Goal: Task Accomplishment & Management: Complete application form

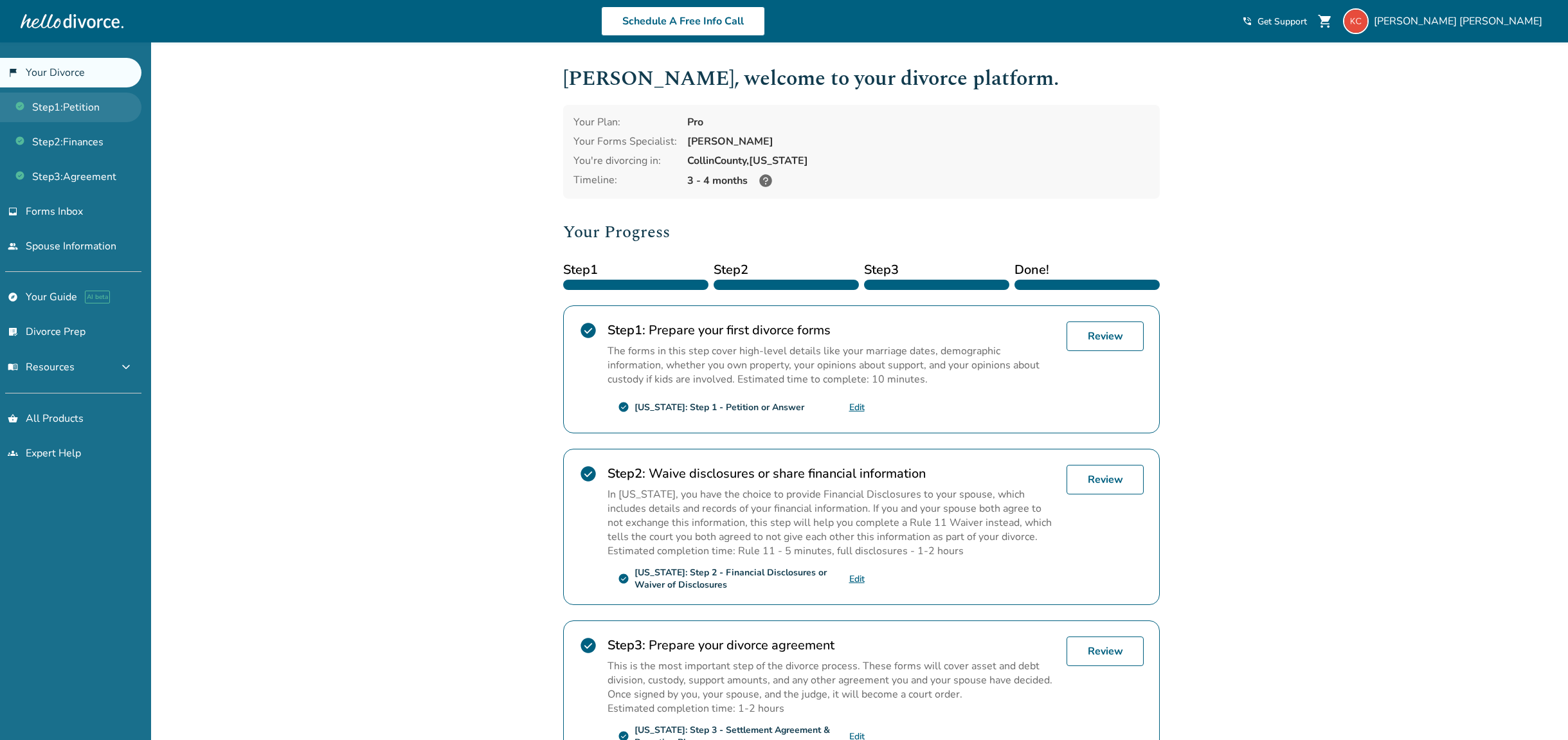
click at [94, 108] on link "Step 1 : Petition" at bounding box center [71, 108] width 142 height 29
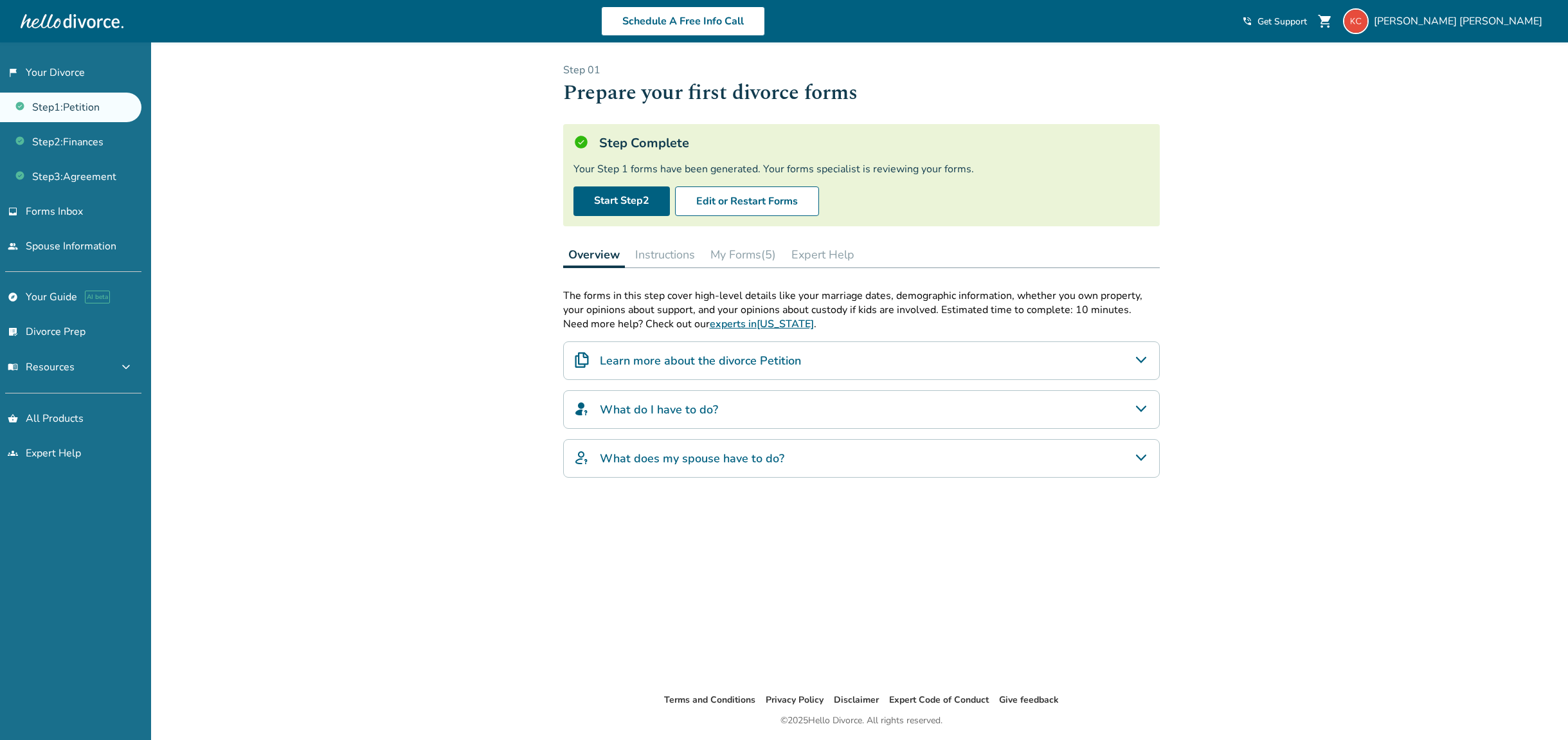
click at [753, 243] on button "My Forms (5)" at bounding box center [742, 254] width 76 height 26
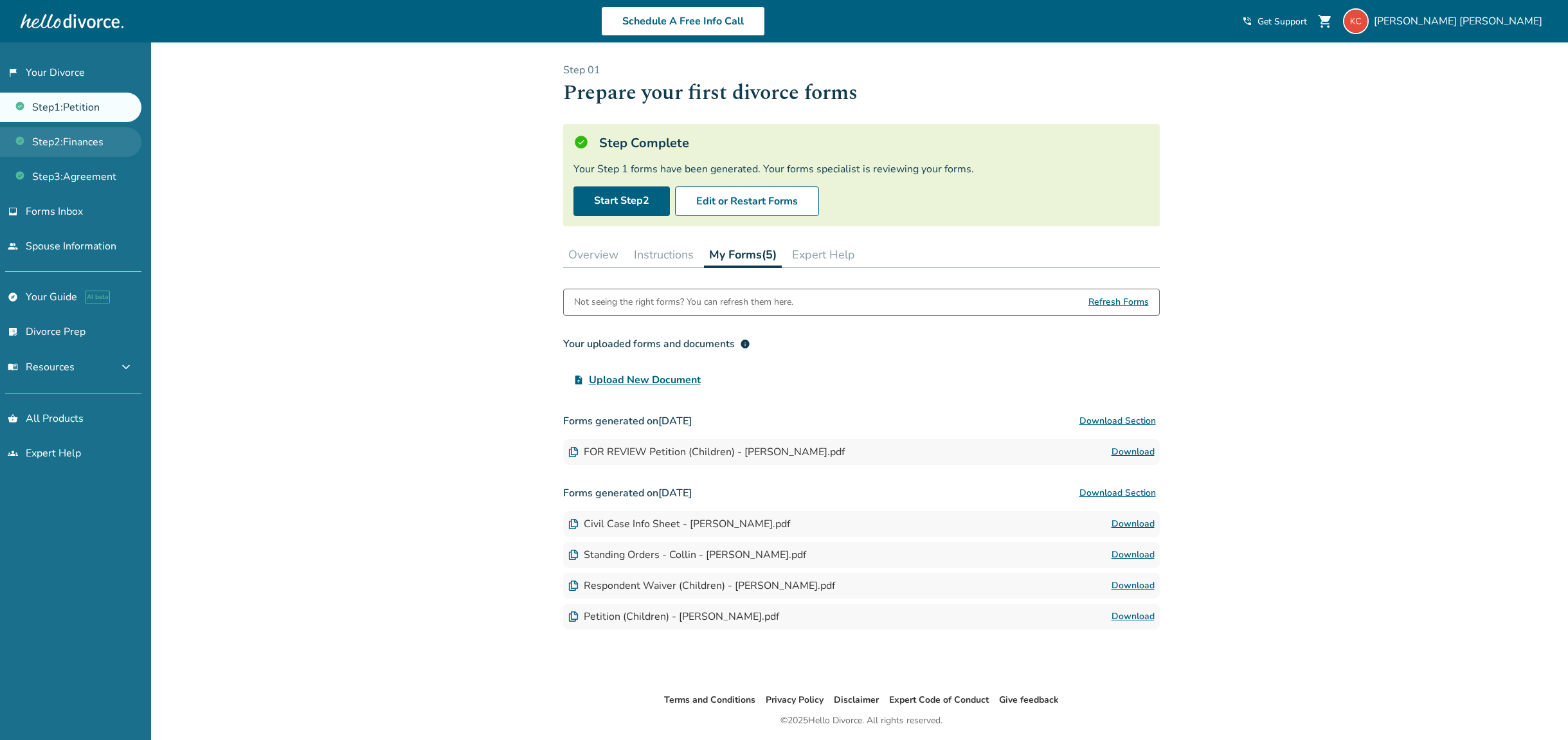
click at [102, 143] on link "Step 2 : Finances" at bounding box center [71, 142] width 142 height 29
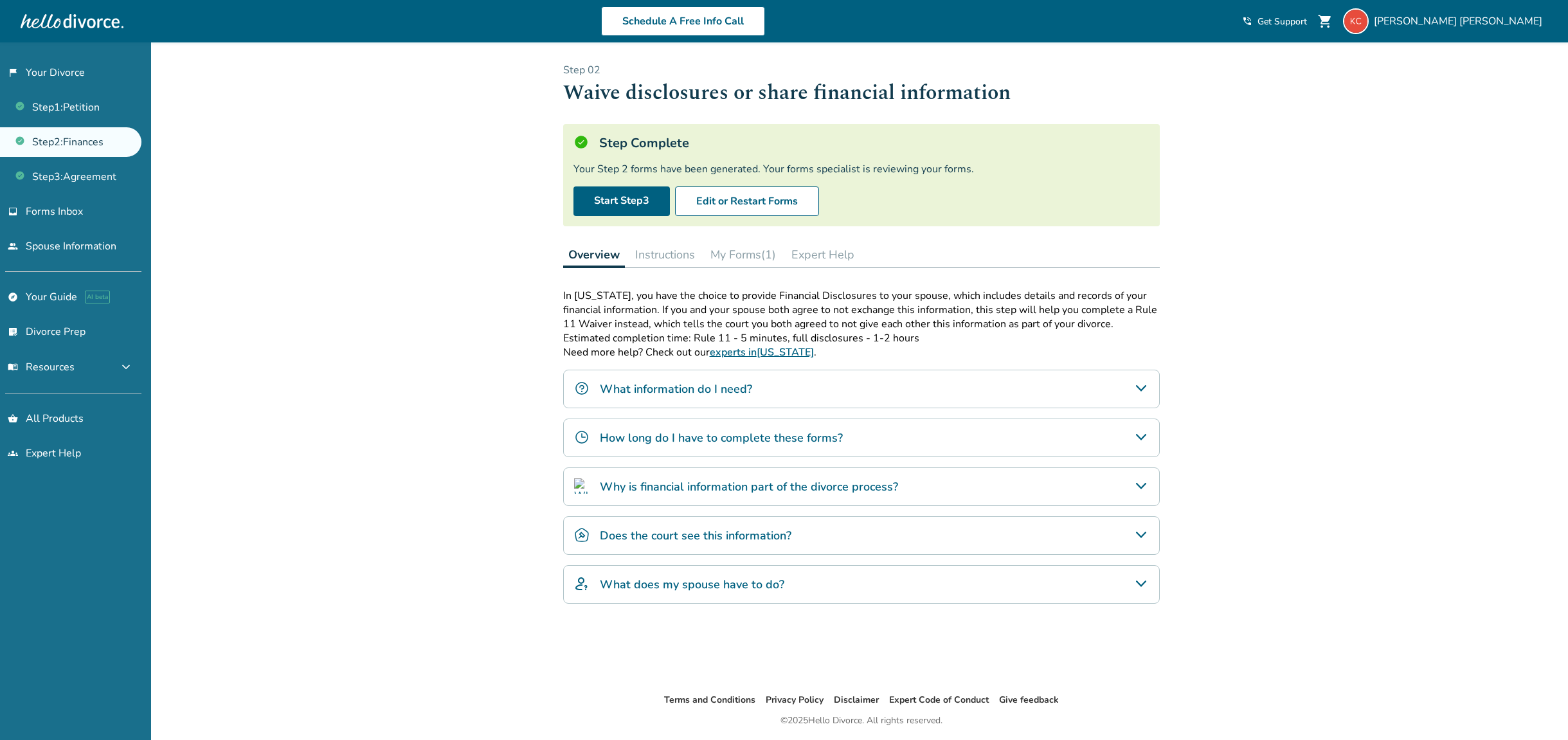
click at [738, 253] on button "My Forms (1)" at bounding box center [742, 254] width 76 height 26
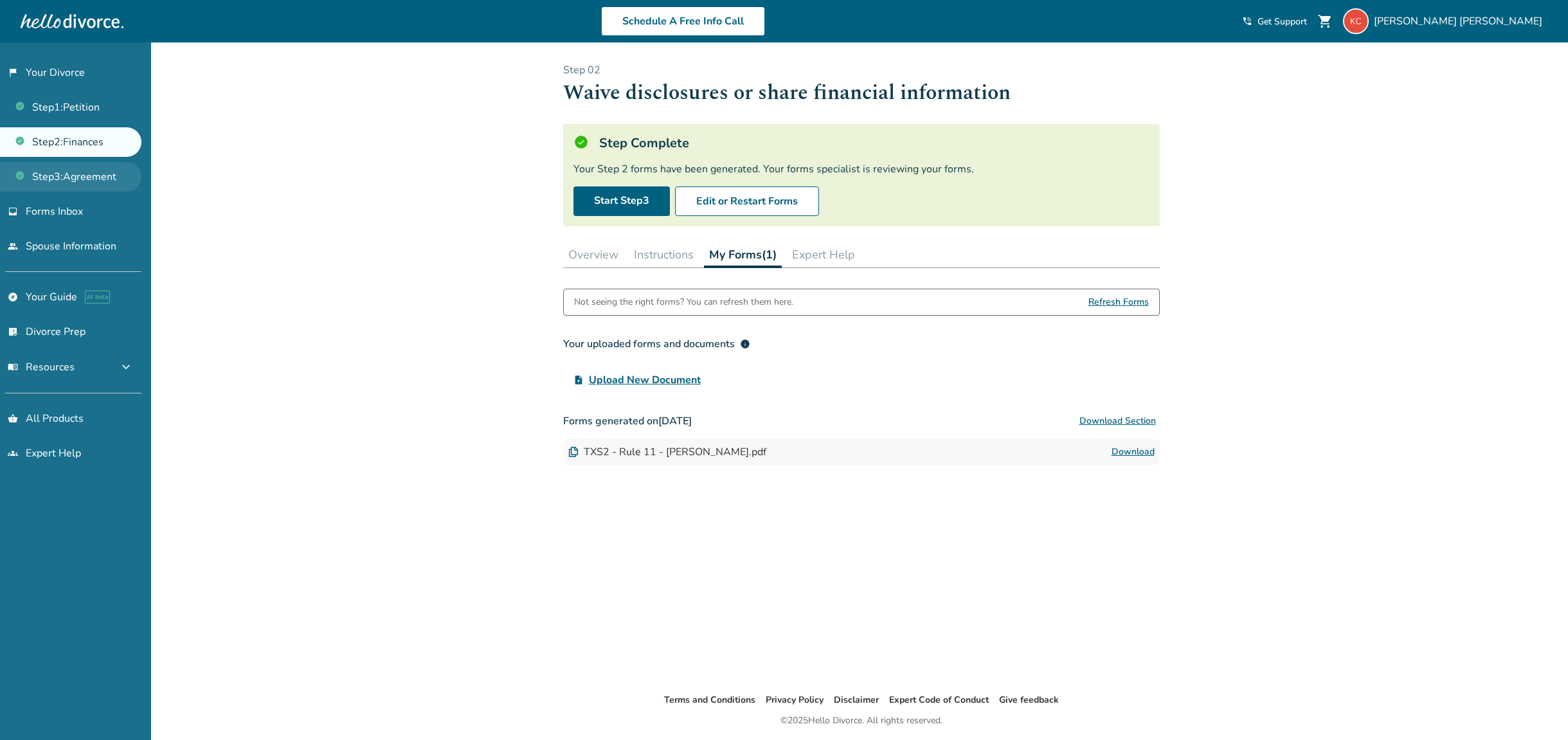
click at [108, 178] on link "Step 3 : Agreement" at bounding box center [71, 177] width 142 height 29
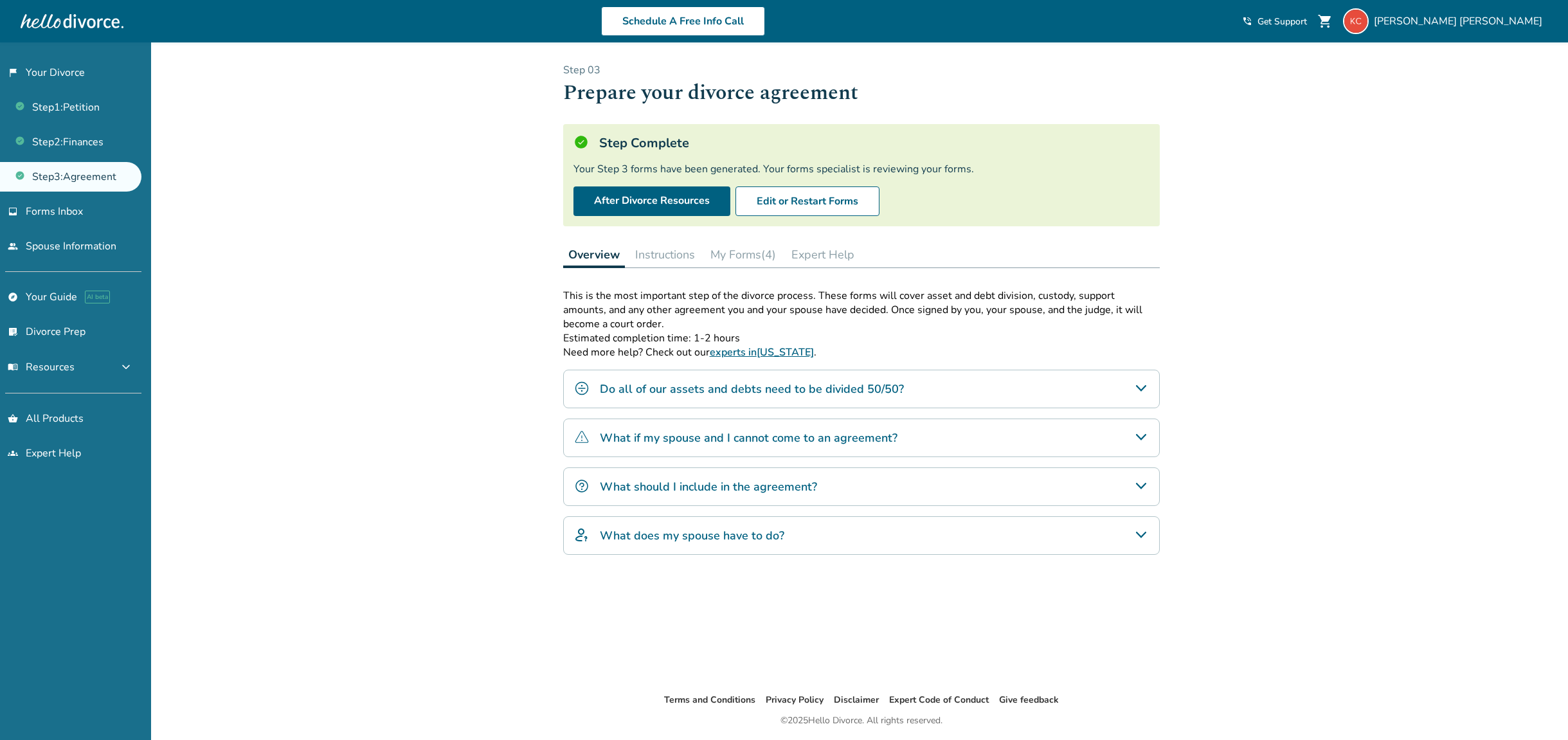
click at [745, 256] on button "My Forms (4)" at bounding box center [742, 254] width 76 height 26
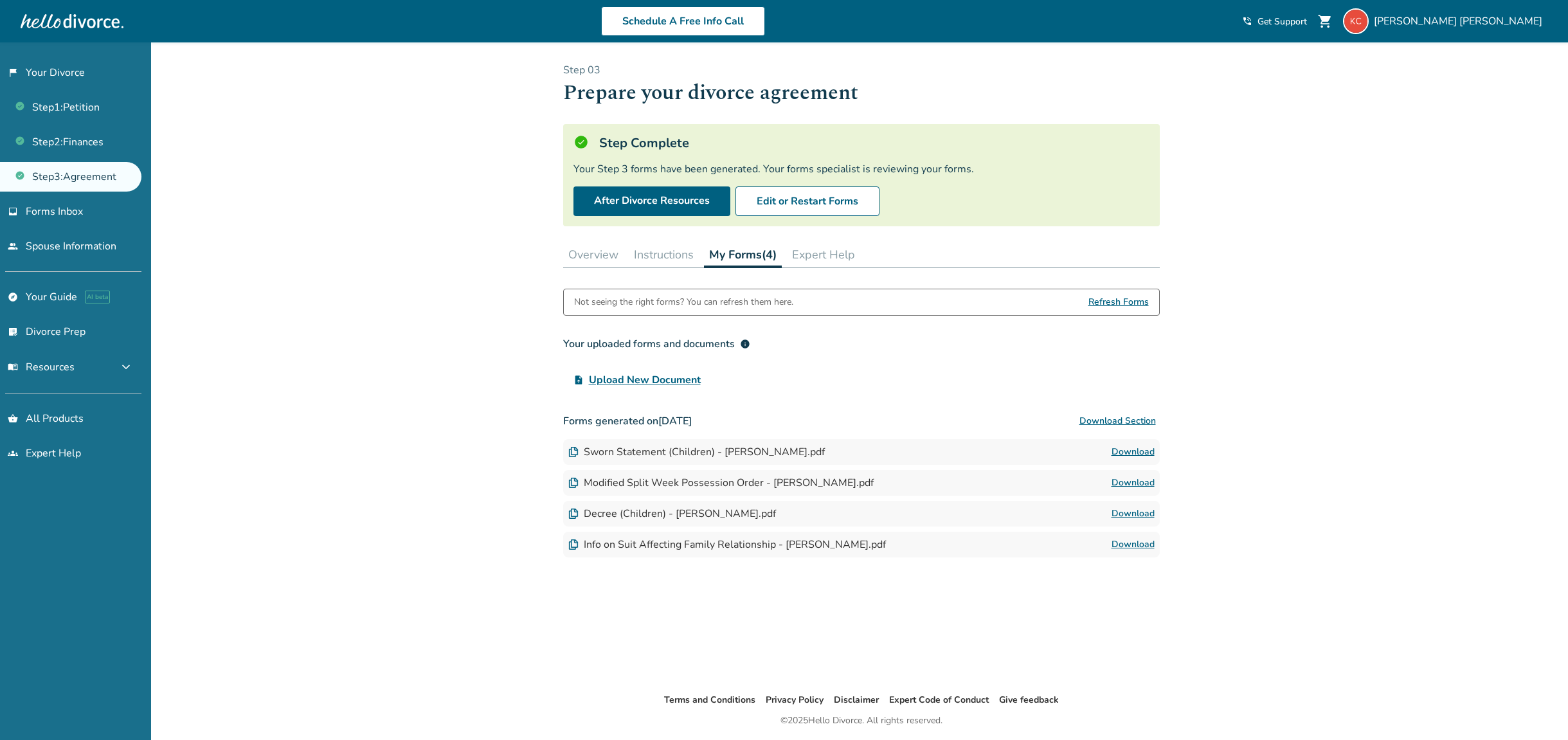
click at [778, 638] on div "Not seeing the right forms? You can refresh them here. Refresh Forms Your uploa…" at bounding box center [861, 480] width 596 height 383
click at [798, 611] on div "Not seeing the right forms? You can refresh them here. Refresh Forms Your uploa…" at bounding box center [861, 480] width 596 height 383
